Goal: Find specific page/section: Find specific page/section

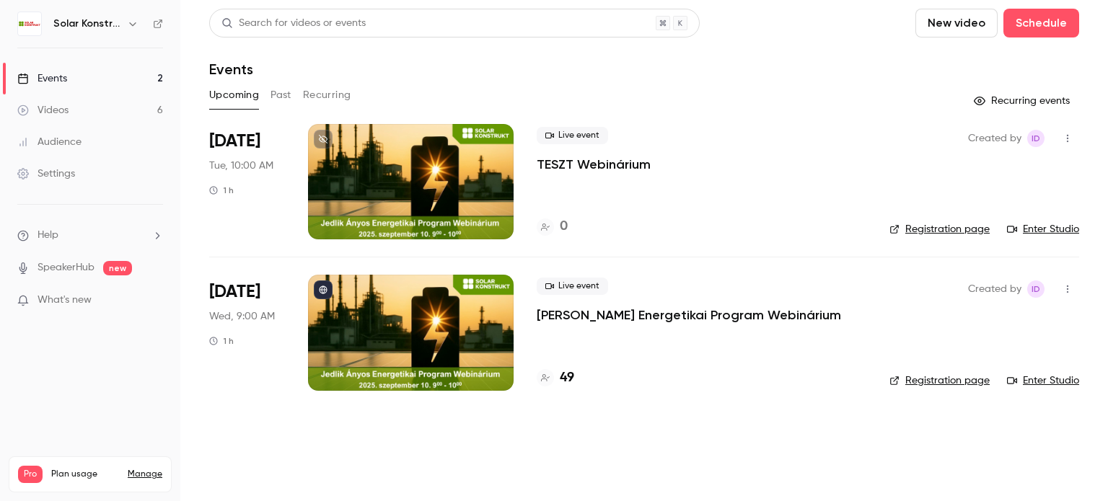
click at [474, 314] on div at bounding box center [411, 332] width 206 height 115
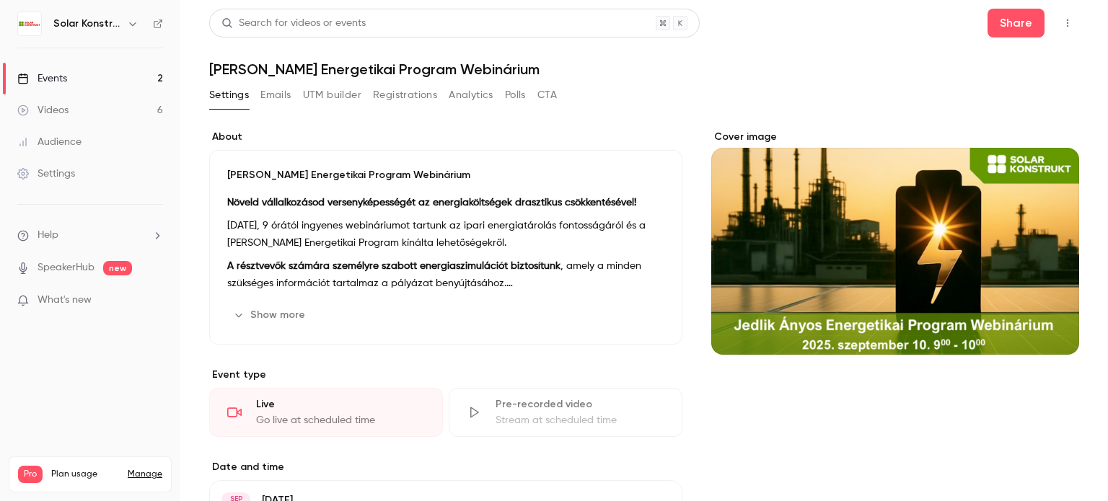
click at [404, 100] on button "Registrations" at bounding box center [405, 95] width 64 height 23
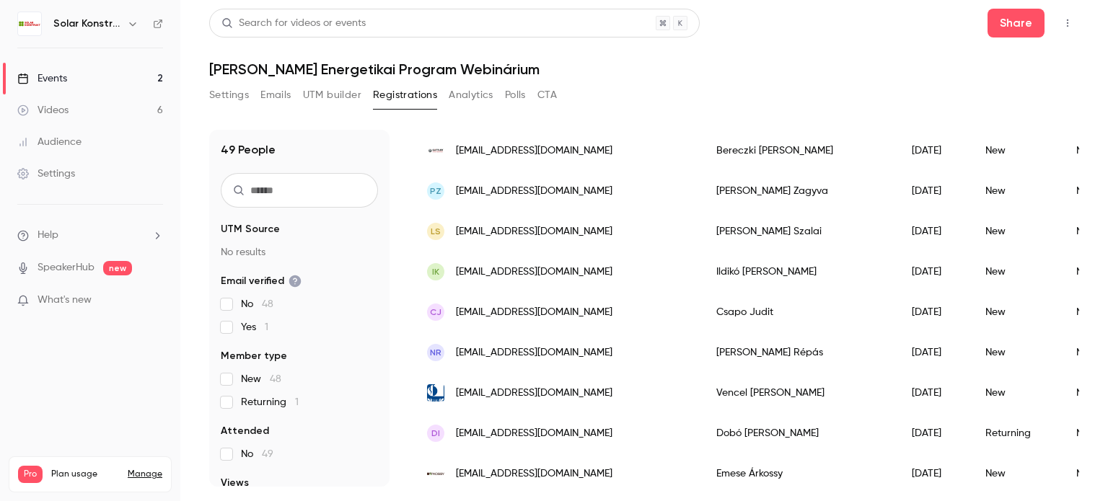
scroll to position [1265, 0]
